Goal: Transaction & Acquisition: Purchase product/service

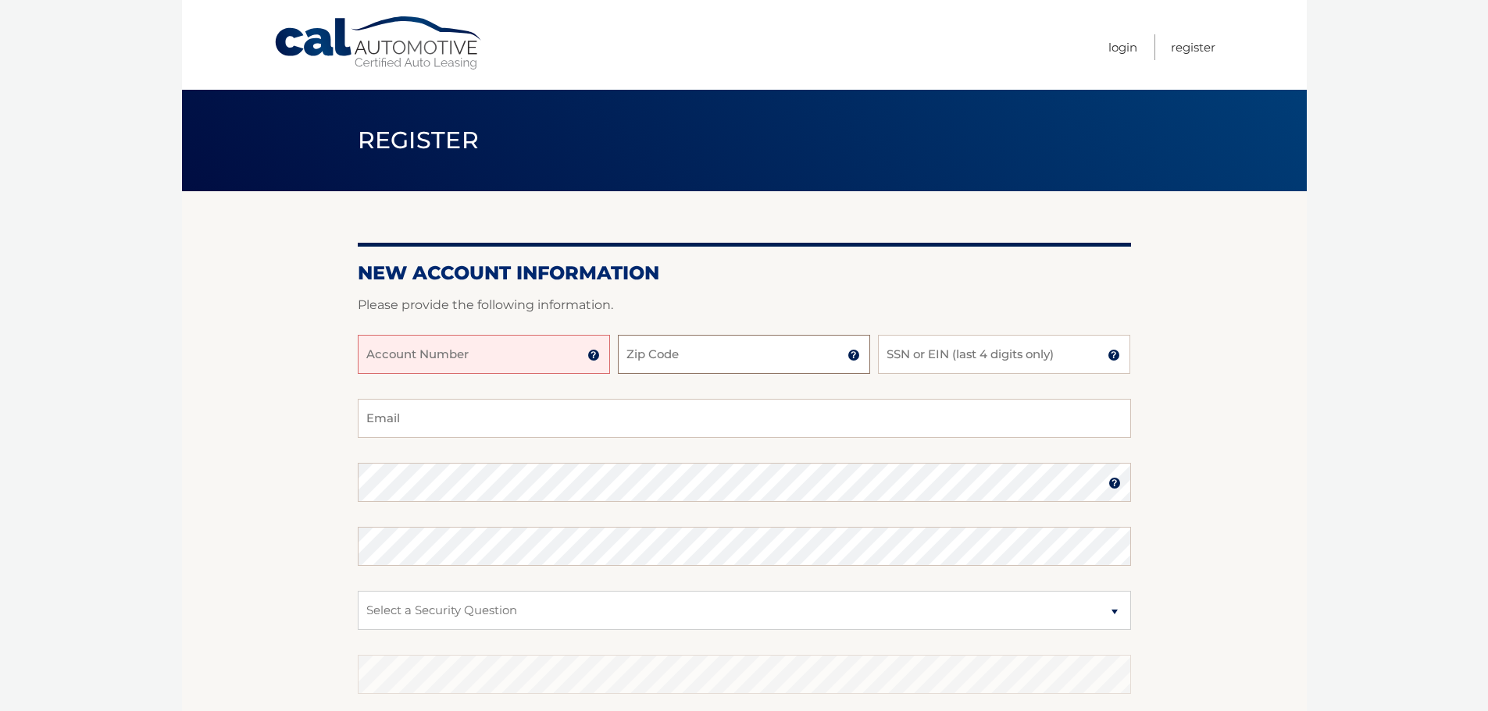
click at [775, 355] on input "Zip Code" at bounding box center [744, 354] width 252 height 39
click at [530, 359] on input "Account Number" at bounding box center [484, 354] width 252 height 39
type input "44456010850"
type input "33175"
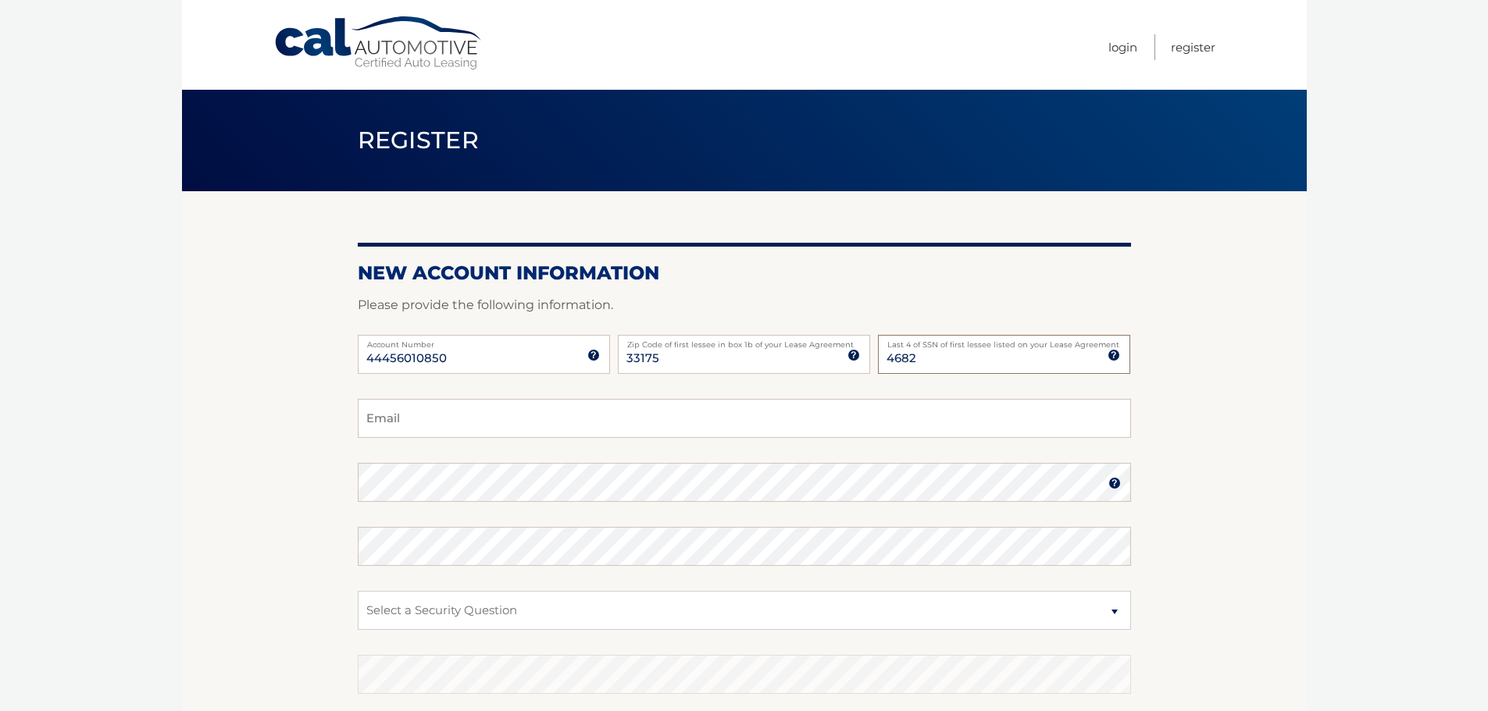
type input "4682"
type input "yherrera83@yahoo.com"
click at [503, 528] on fieldset "yherrera83@yahoo.com Email Password Password should be a minimum of 6 character…" at bounding box center [744, 600] width 773 height 402
click at [479, 610] on select "Select a Security Question What was the name of your elementary school? What is…" at bounding box center [744, 610] width 773 height 39
select select "4"
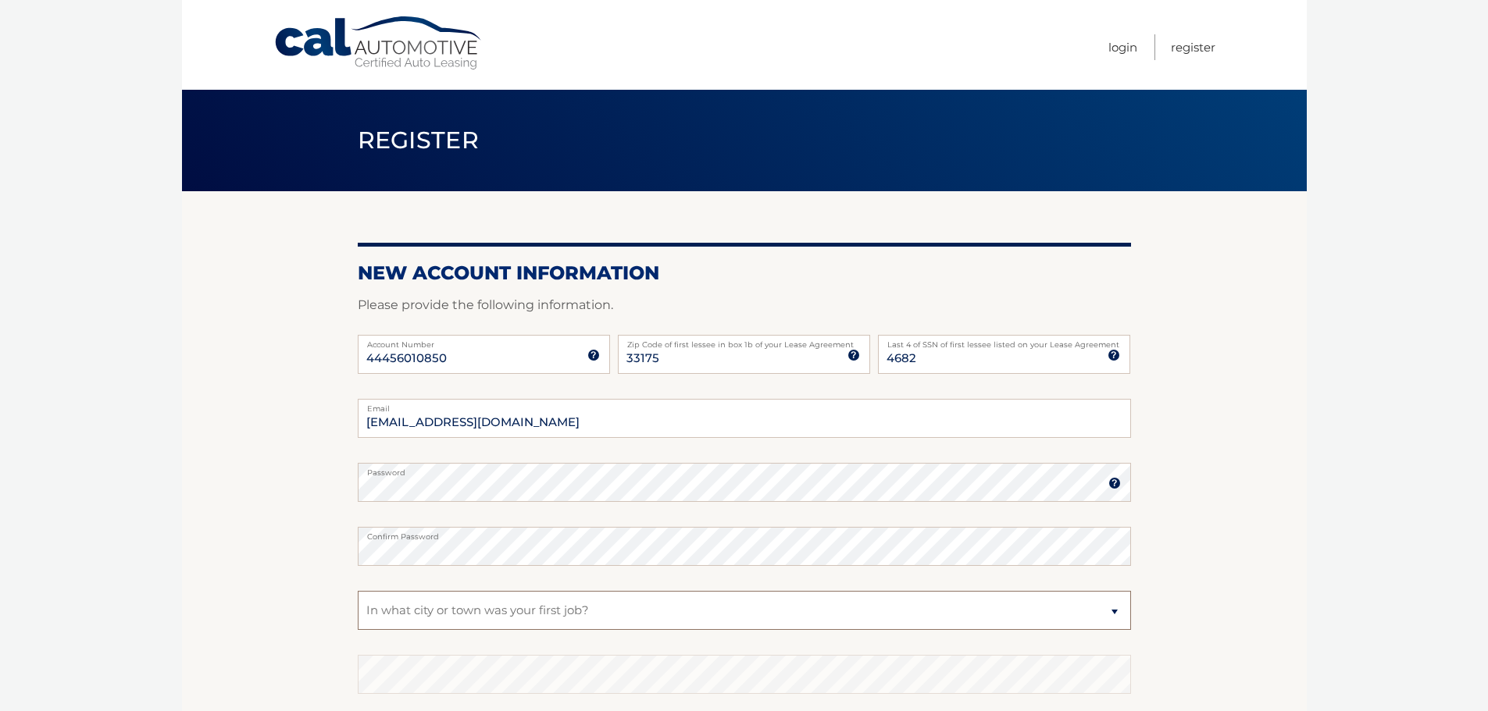
click at [358, 591] on select "Select a Security Question What was the name of your elementary school? What is…" at bounding box center [744, 610] width 773 height 39
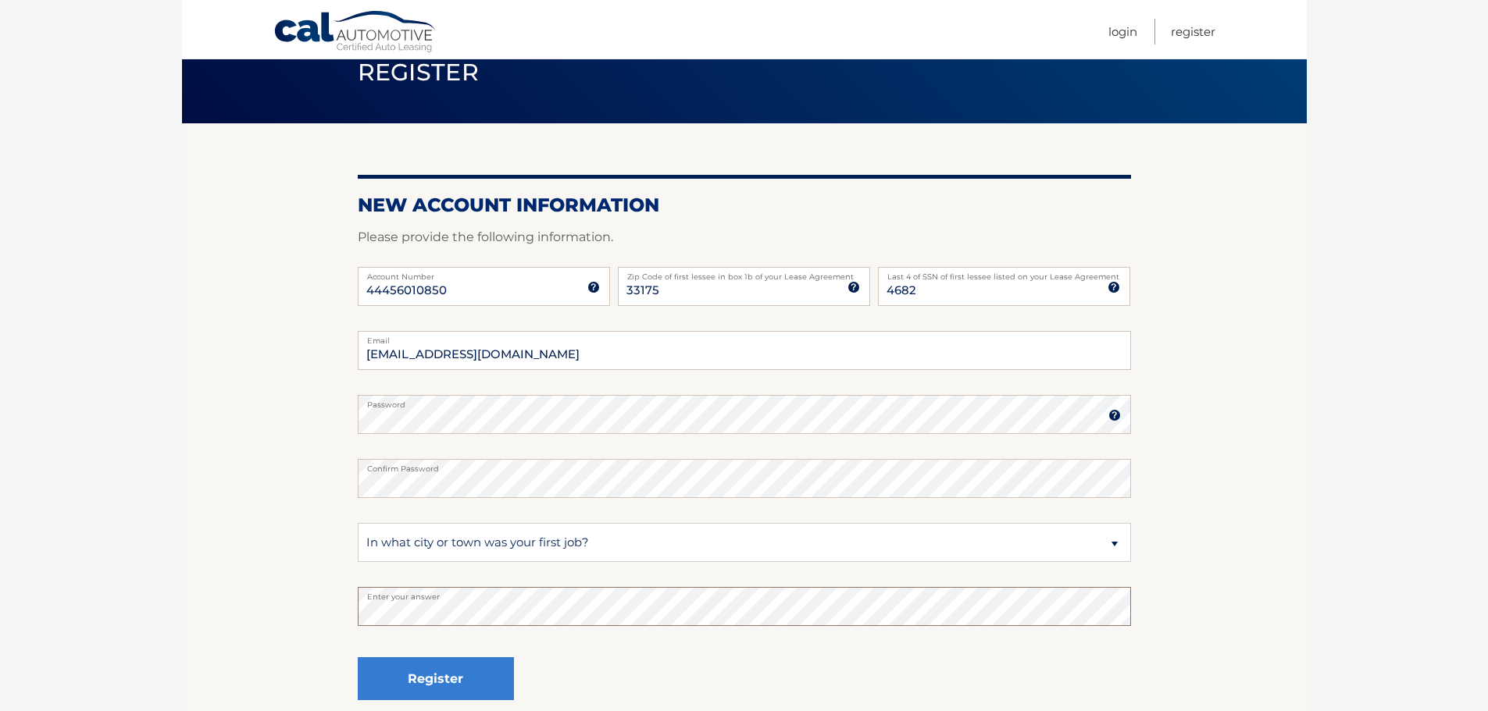
scroll to position [209, 0]
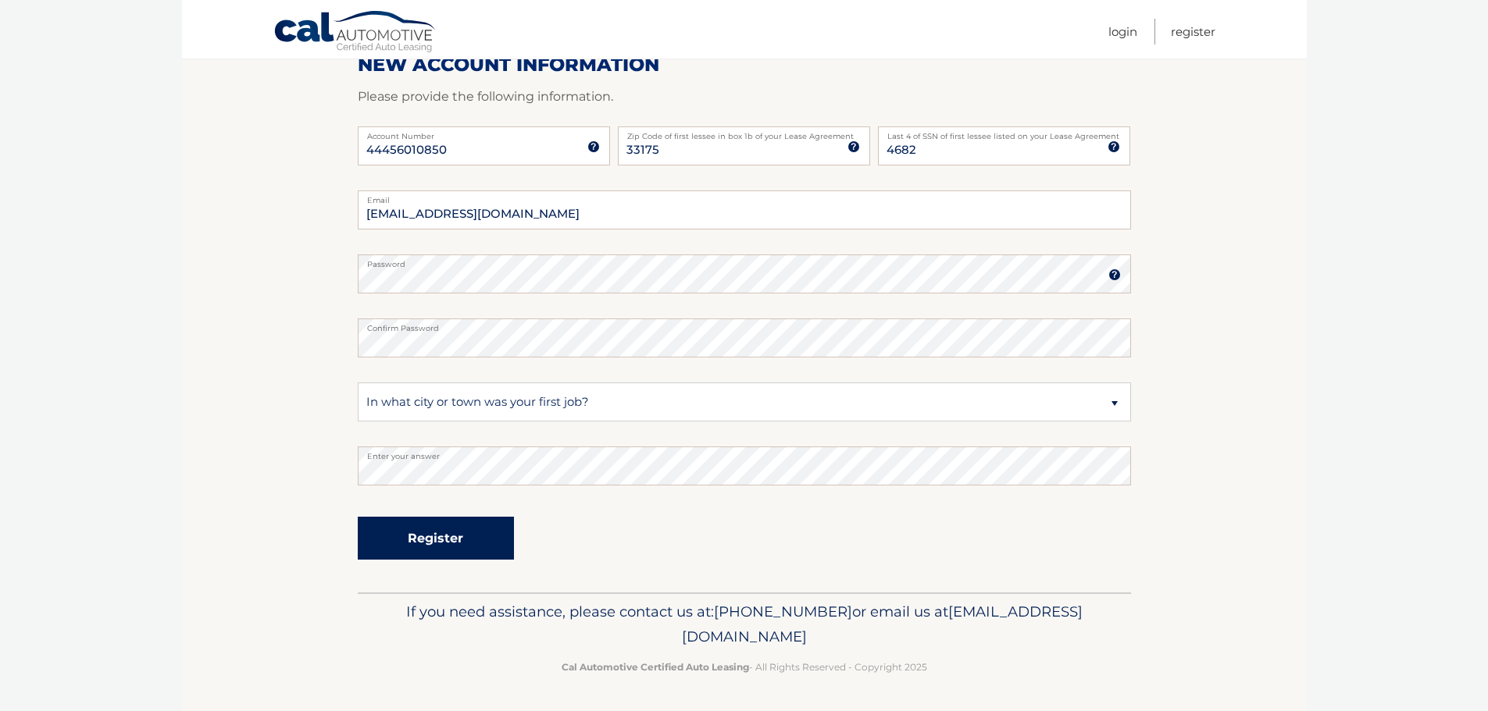
click at [429, 544] on button "Register" at bounding box center [436, 538] width 156 height 43
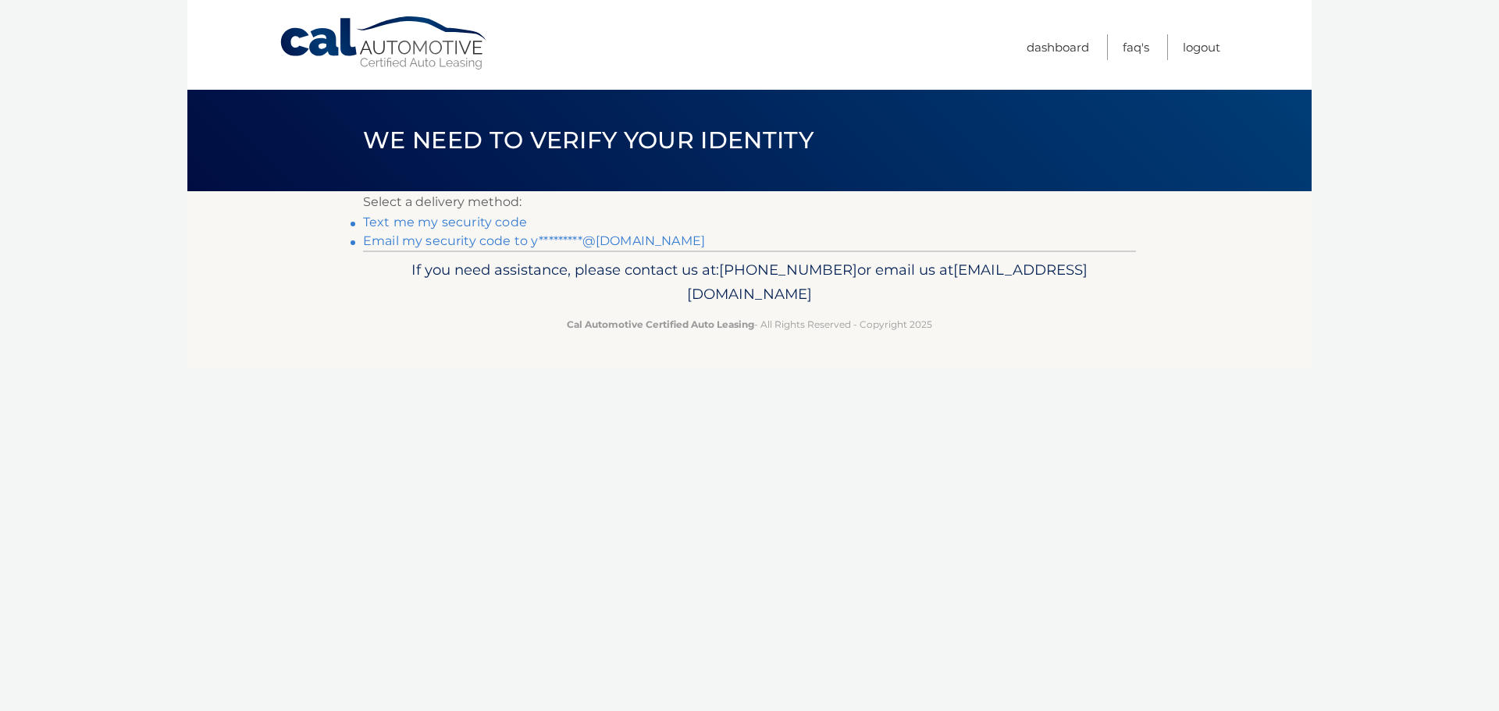
click at [449, 223] on link "Text me my security code" at bounding box center [445, 222] width 164 height 15
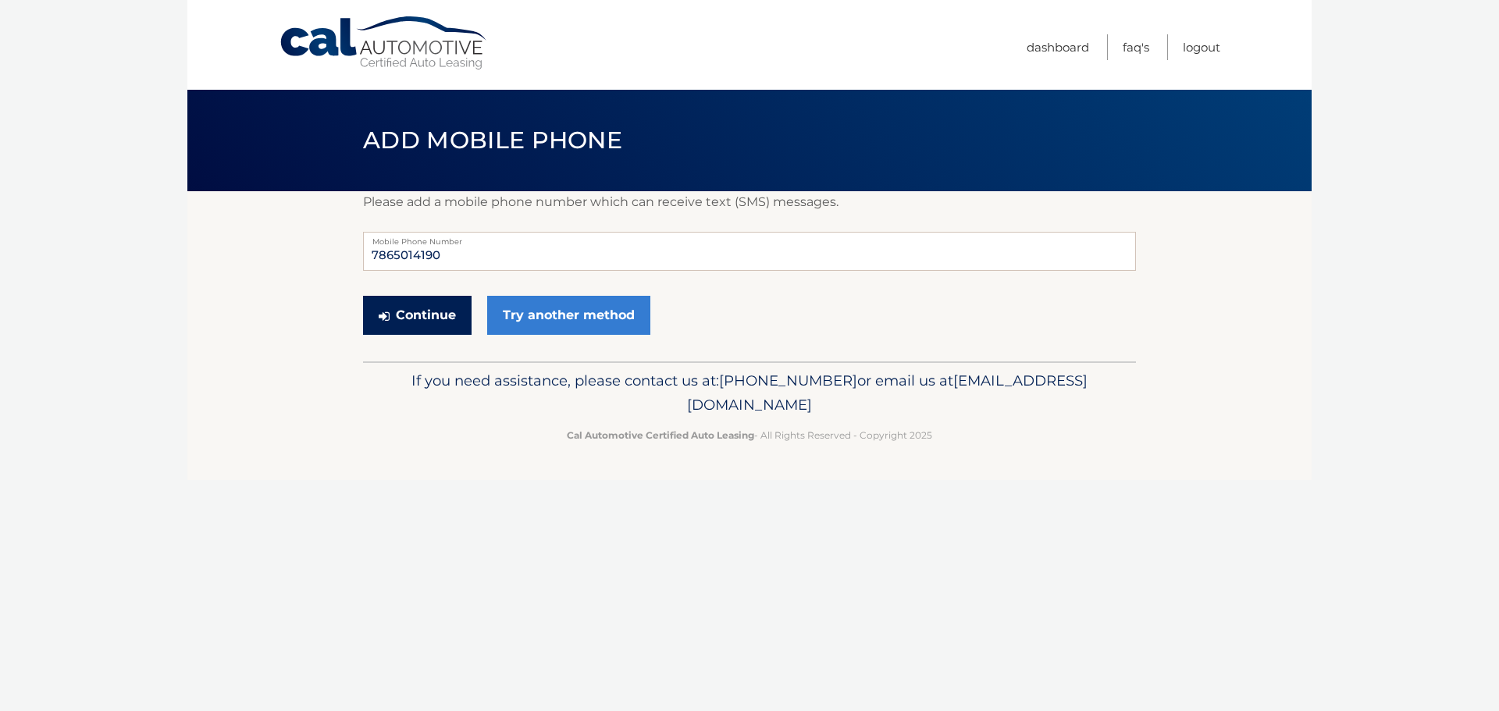
click at [409, 315] on button "Continue" at bounding box center [417, 315] width 109 height 39
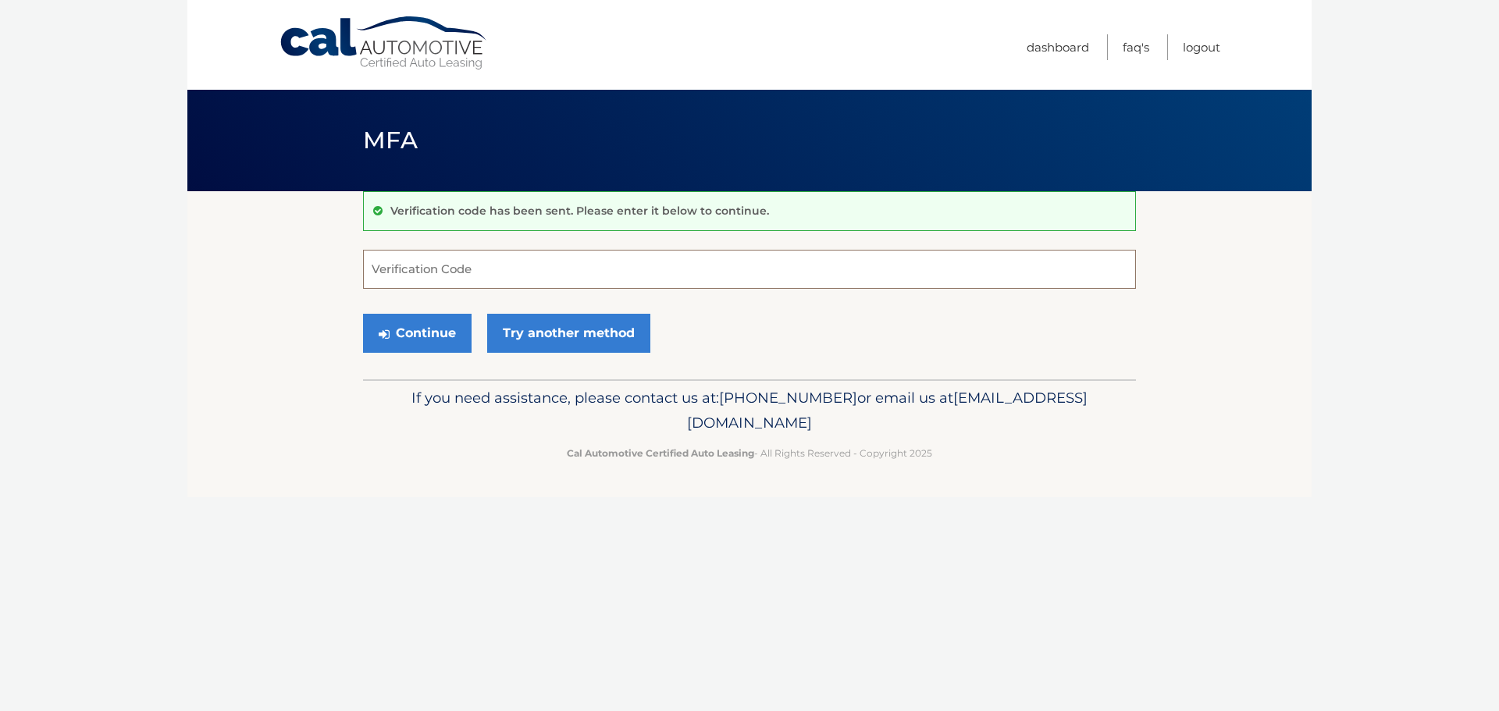
click at [430, 265] on input "Verification Code" at bounding box center [749, 269] width 773 height 39
type input "804568"
click at [415, 336] on button "Continue" at bounding box center [417, 333] width 109 height 39
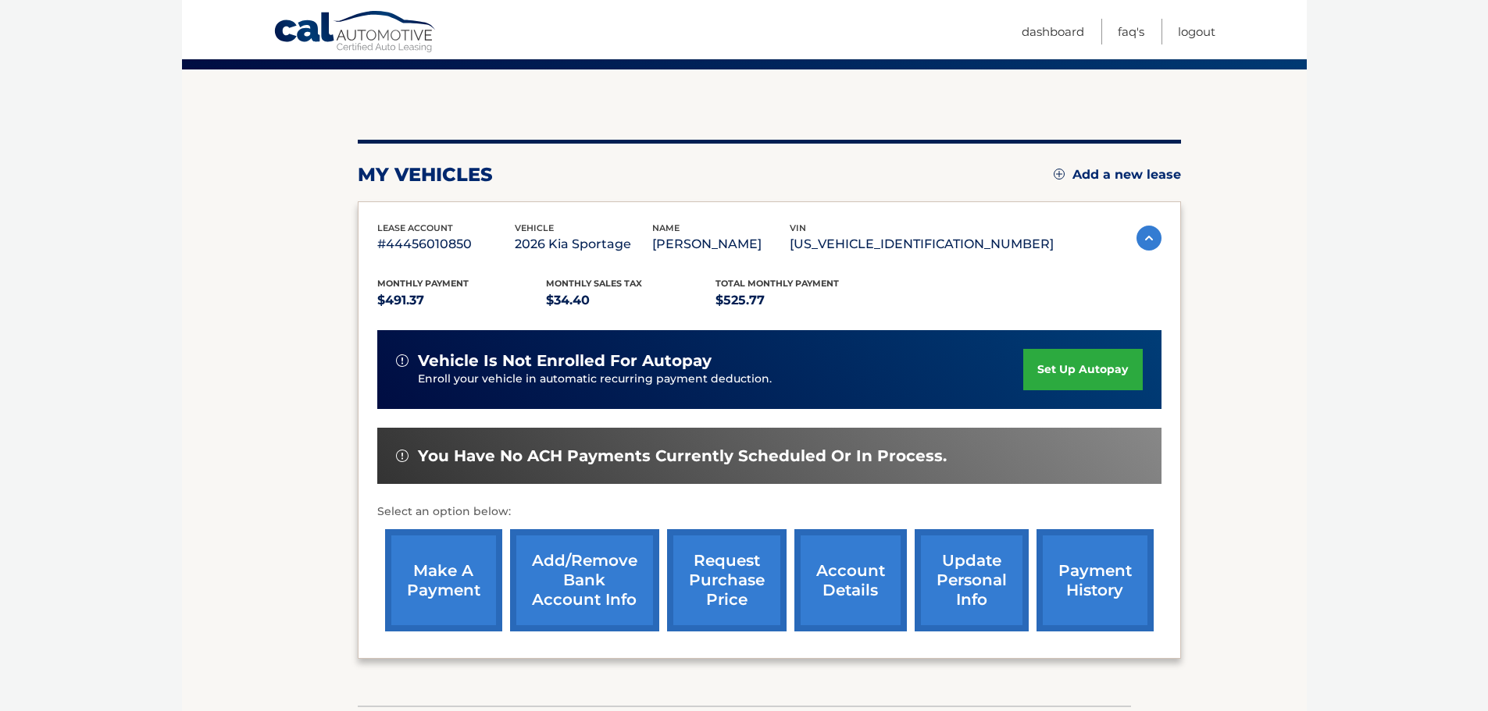
scroll to position [156, 0]
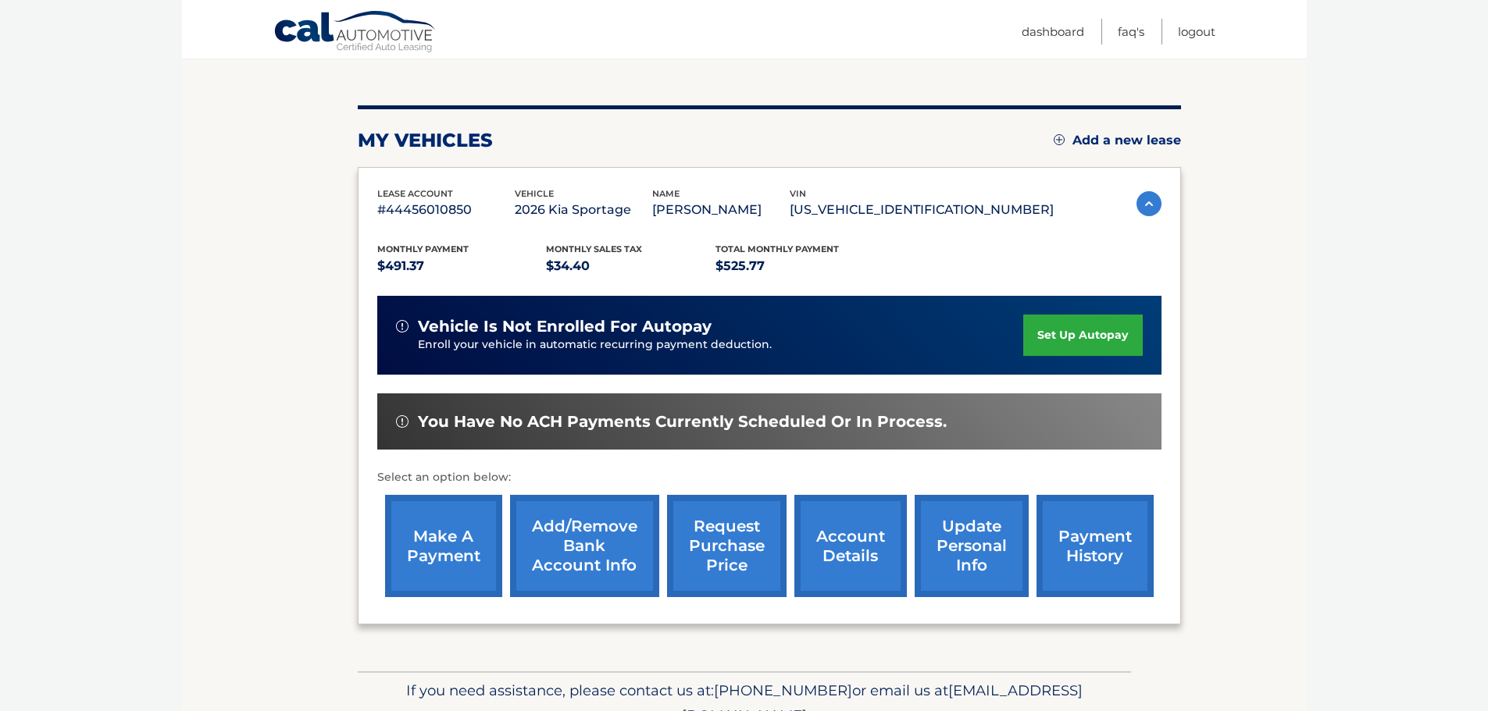
click at [566, 539] on link "Add/Remove bank account info" at bounding box center [584, 546] width 149 height 102
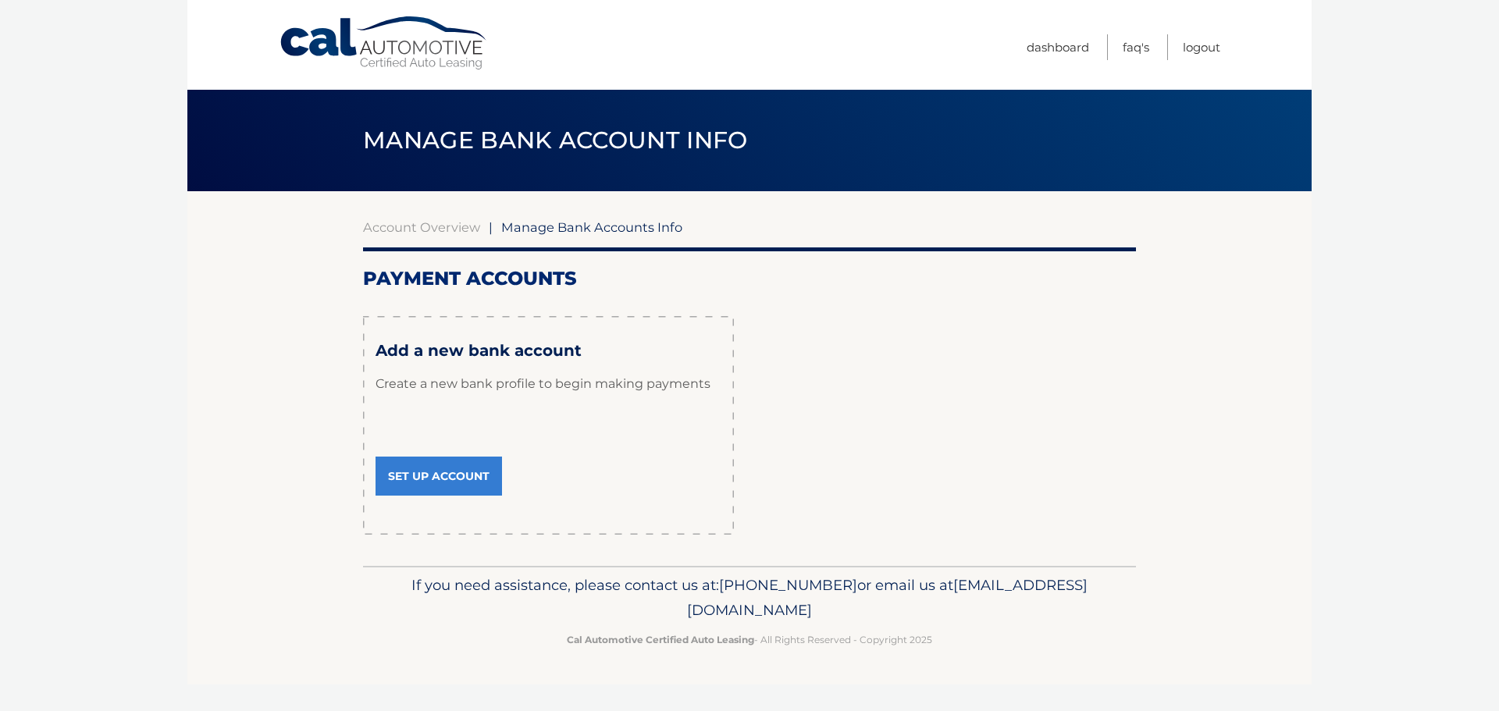
click at [458, 458] on link "Set Up Account" at bounding box center [439, 476] width 127 height 39
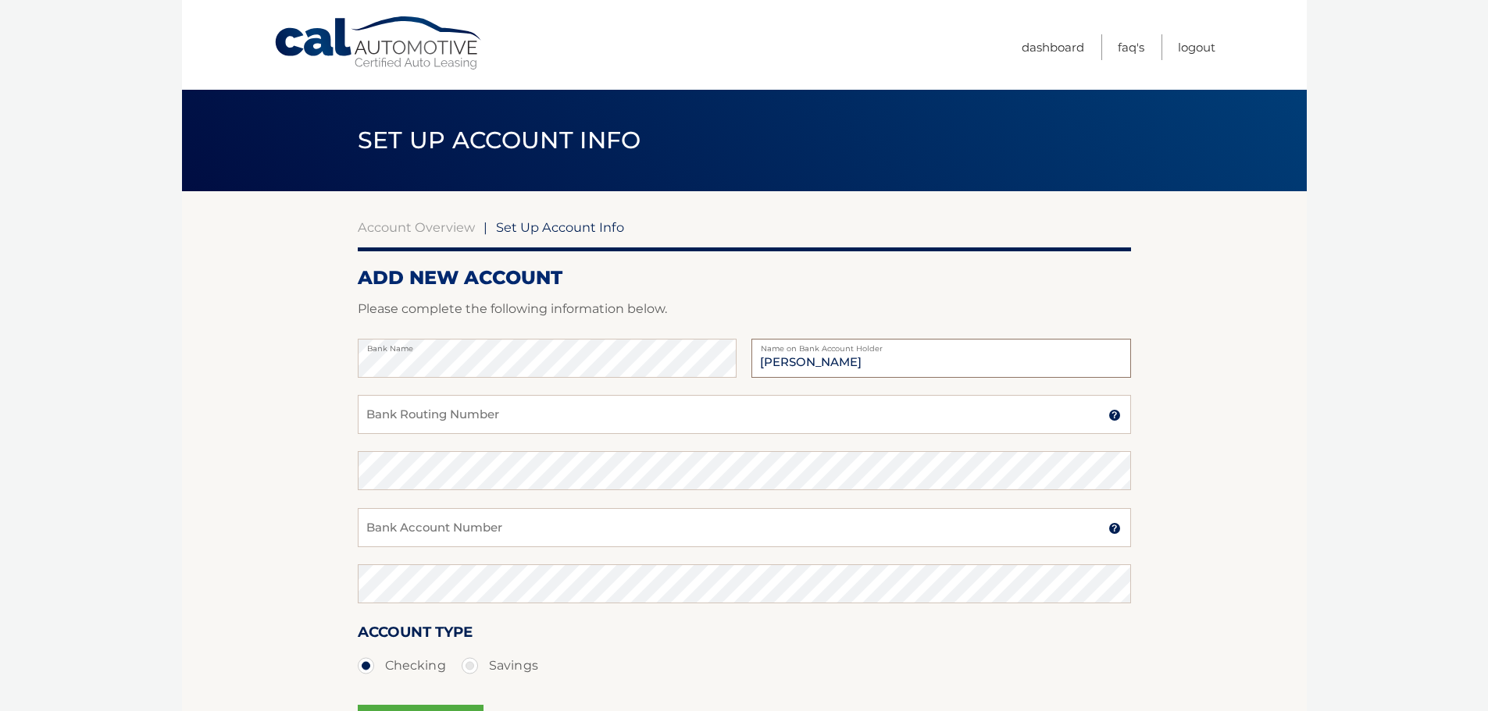
type input "[PERSON_NAME]"
click at [465, 411] on input "Bank Routing Number" at bounding box center [744, 414] width 773 height 39
type input "104000058"
click at [433, 522] on input "Bank Account Number" at bounding box center [744, 527] width 773 height 39
type input "8"
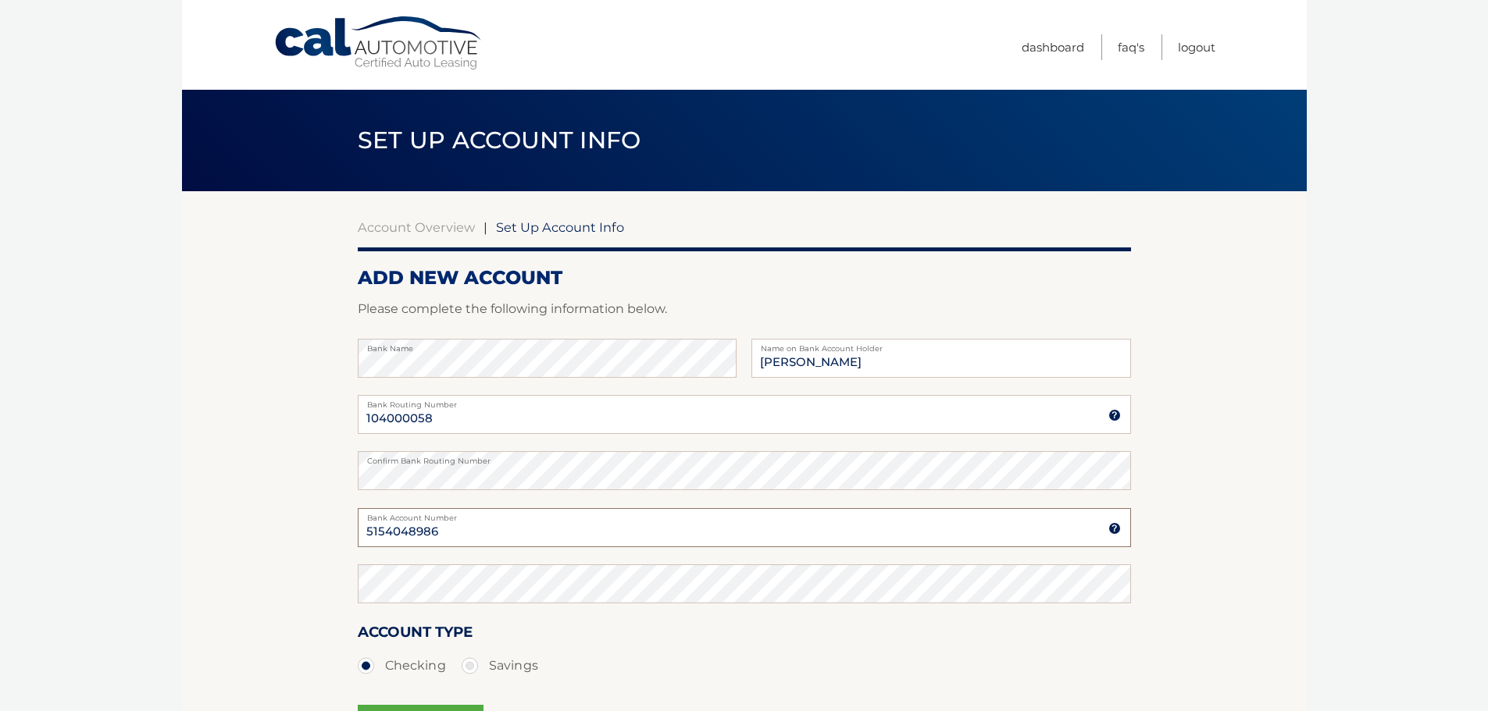
type input "5154048986"
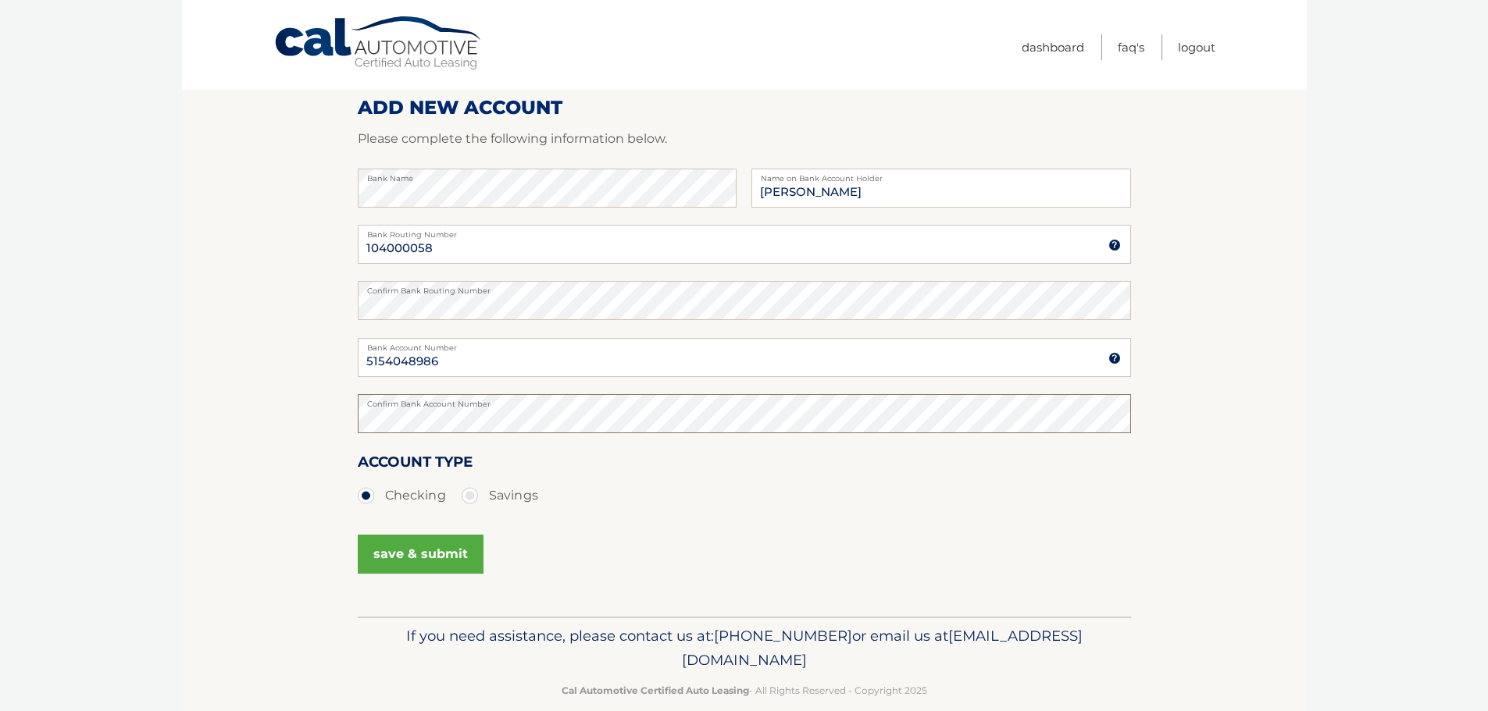
scroll to position [194, 0]
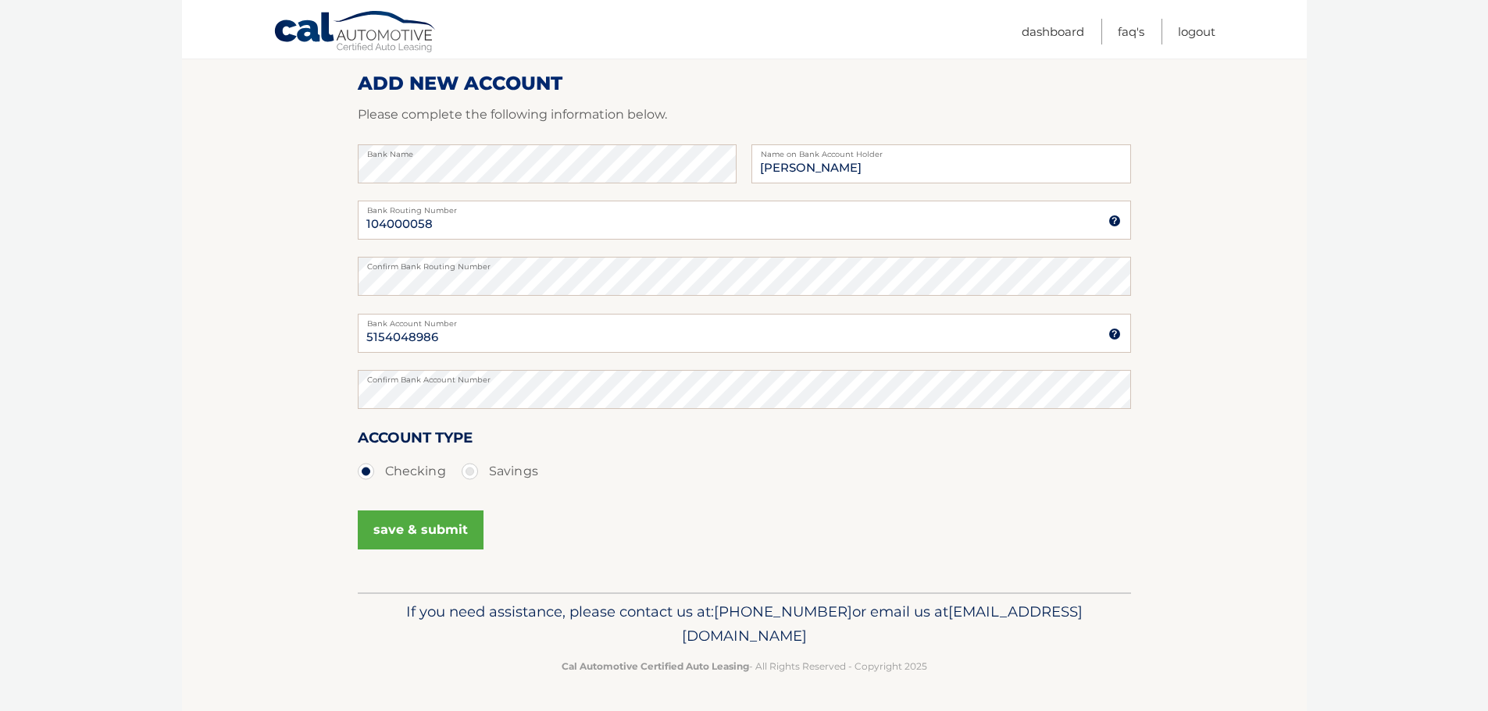
click at [387, 525] on button "save & submit" at bounding box center [421, 530] width 126 height 39
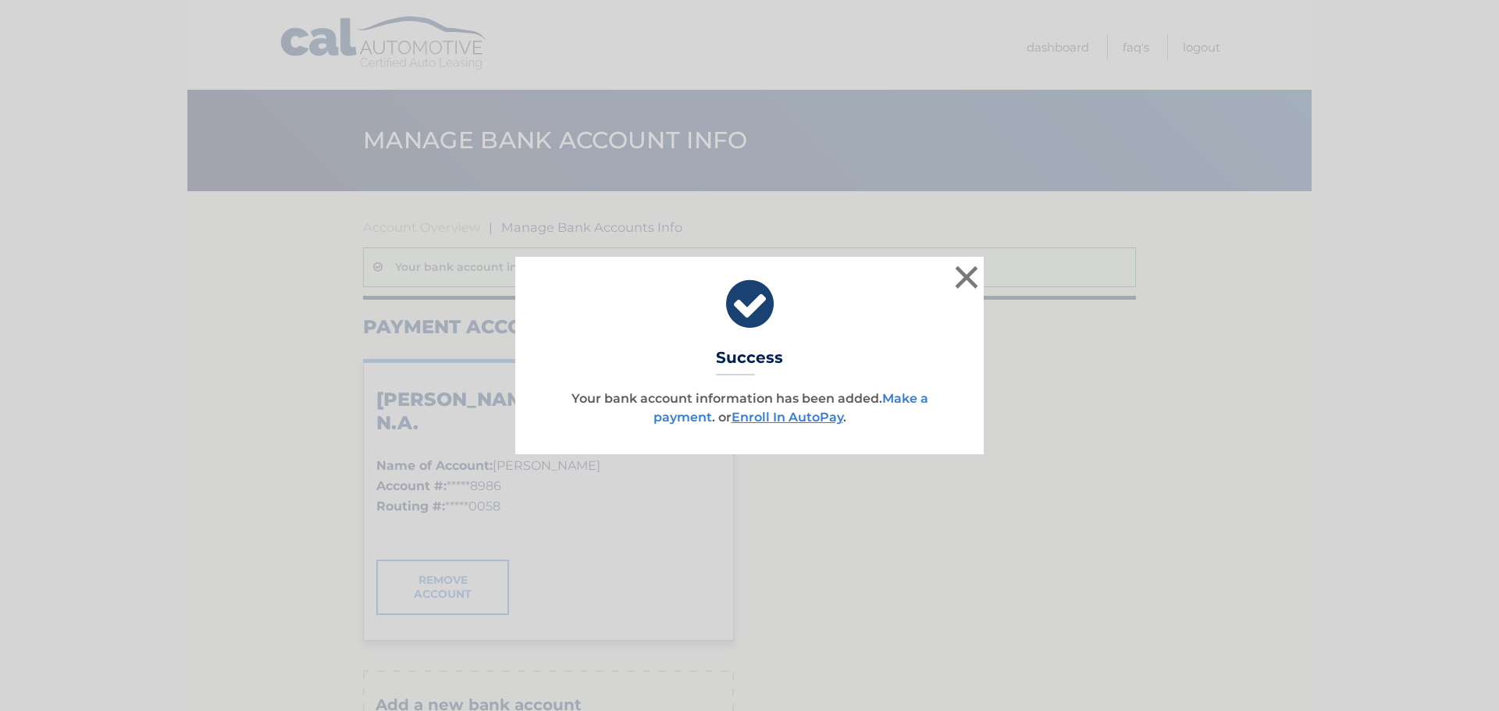
click at [918, 398] on link "Make a payment" at bounding box center [791, 408] width 275 height 34
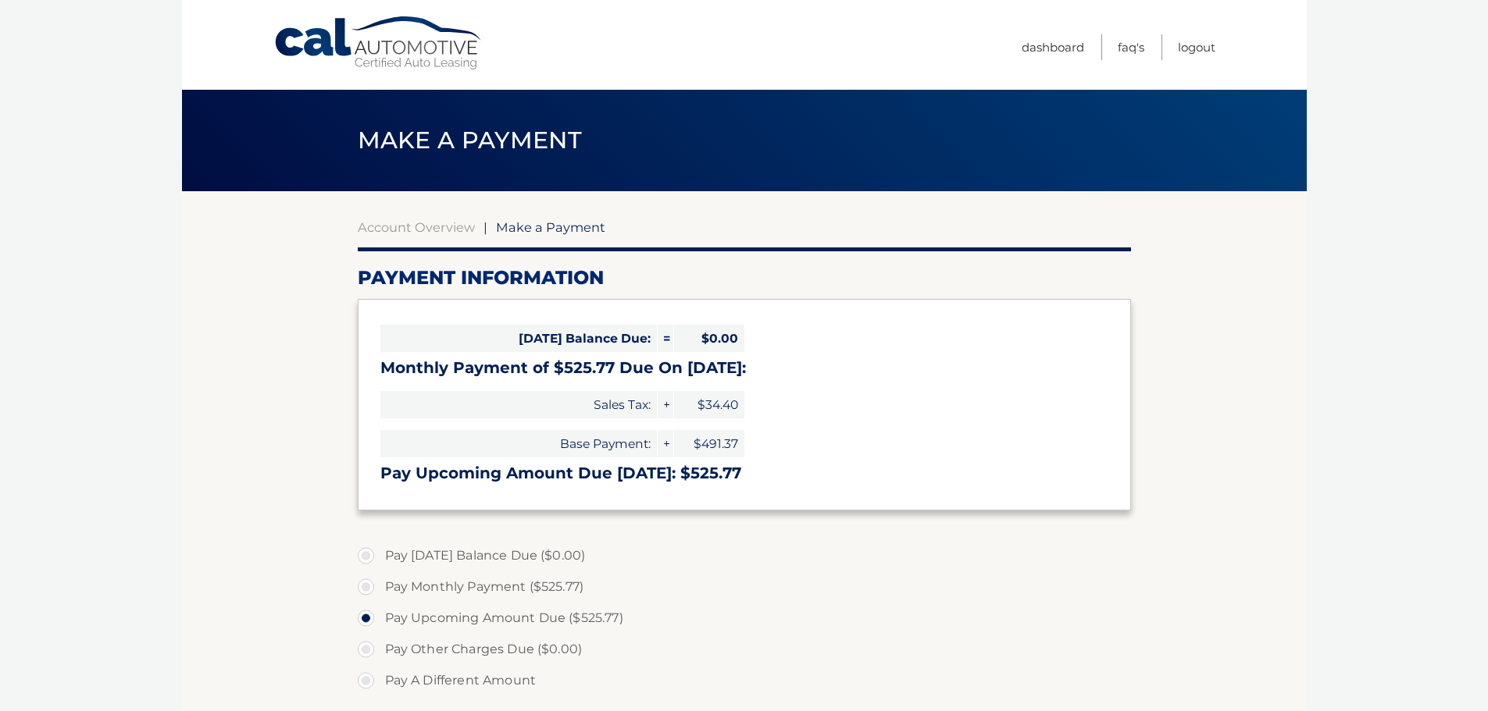
select select "OTM3MjE3MjQtYjM0Mi00ZDc0LWIyMTYtMjMwMTgyODNmYzVj"
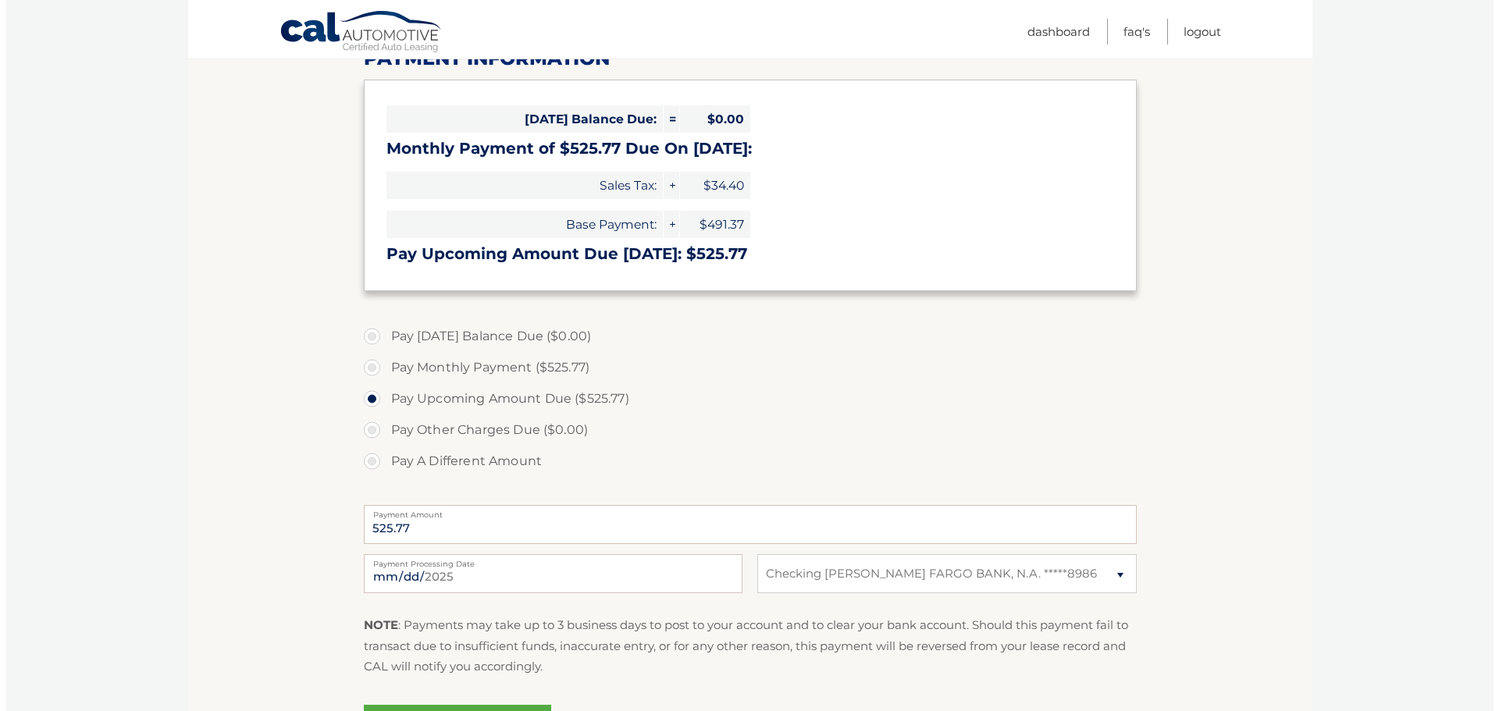
scroll to position [312, 0]
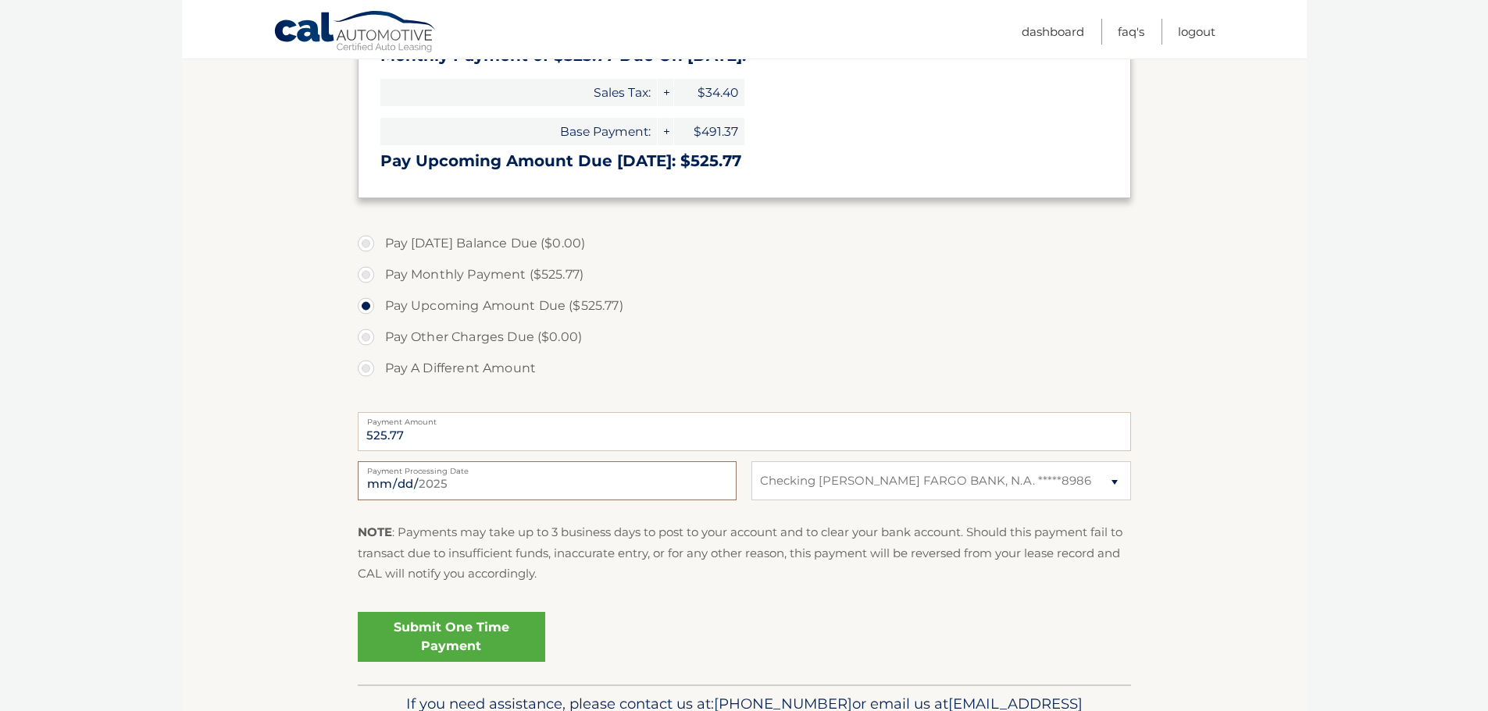
click at [501, 483] on input "2025-09-29" at bounding box center [547, 481] width 379 height 39
type input "2025-10-01"
click at [444, 637] on link "Submit One Time Payment" at bounding box center [451, 637] width 187 height 50
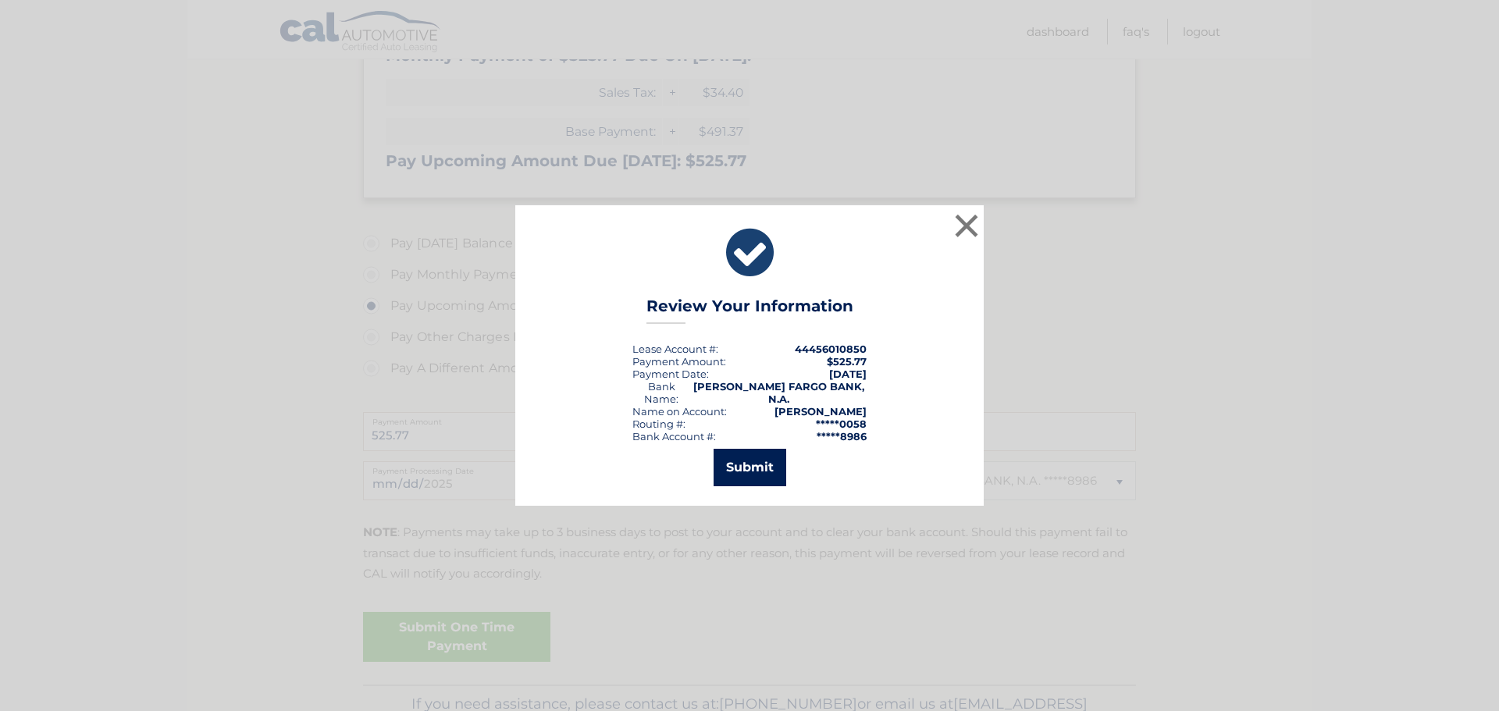
click at [761, 472] on button "Submit" at bounding box center [750, 467] width 73 height 37
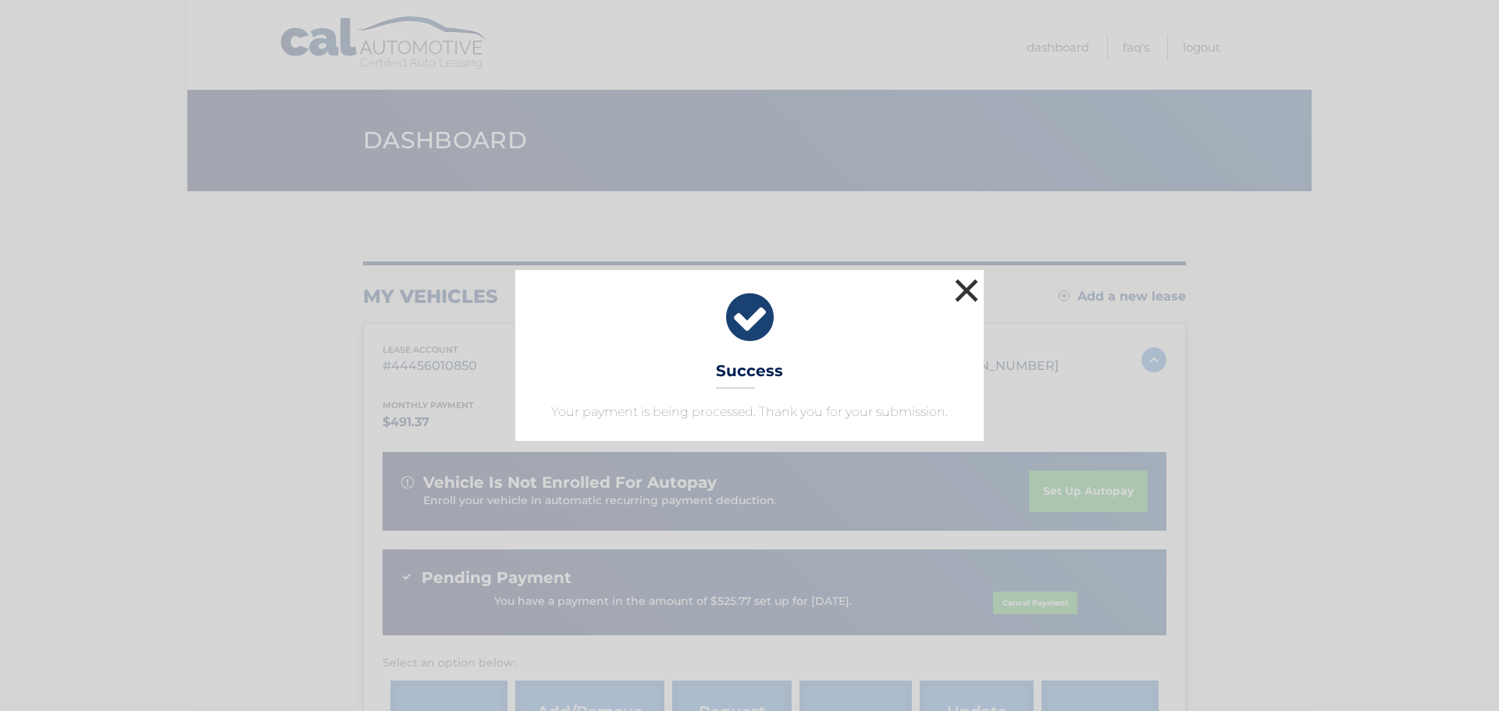
click at [968, 290] on button "×" at bounding box center [966, 290] width 31 height 31
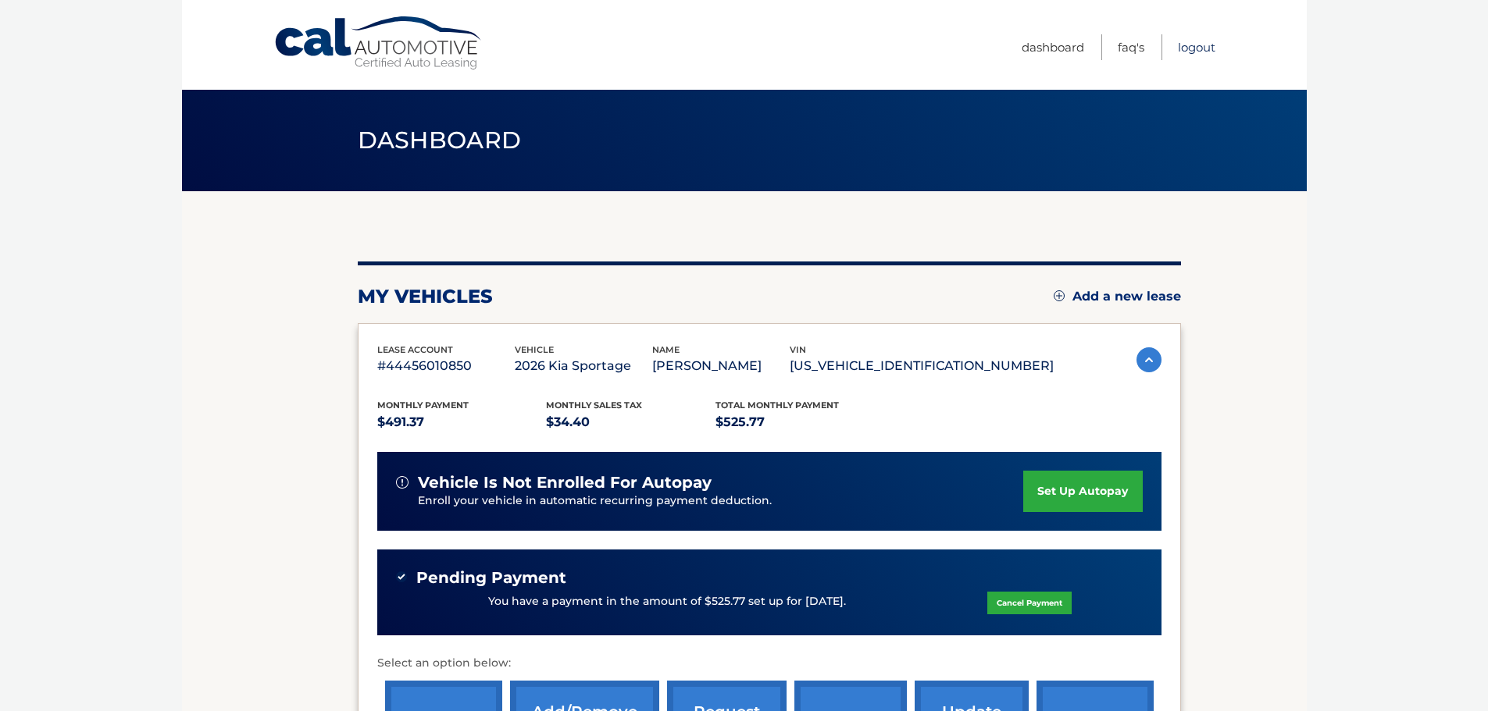
click at [1205, 51] on link "Logout" at bounding box center [1196, 47] width 37 height 26
